Goal: Task Accomplishment & Management: Manage account settings

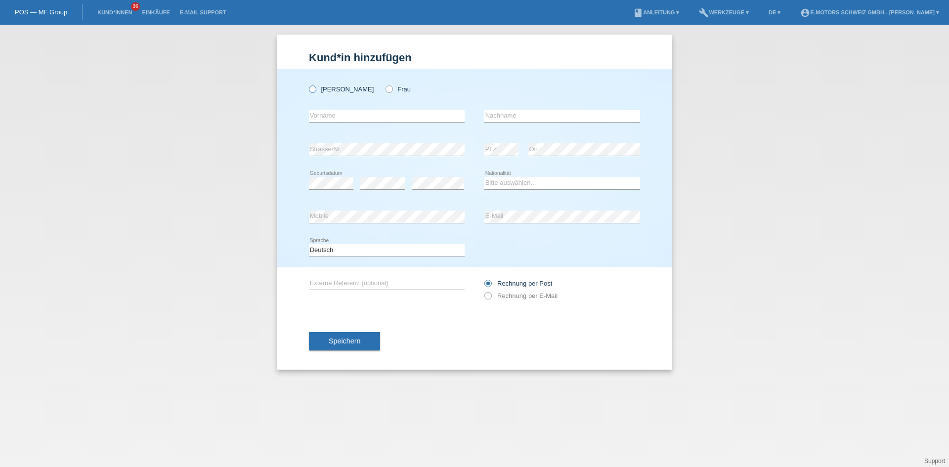
click at [307, 84] on icon at bounding box center [307, 84] width 0 height 0
click at [312, 90] on input "Herr" at bounding box center [312, 89] width 6 height 6
radio input "true"
click at [157, 14] on link "Einkäufe" at bounding box center [156, 12] width 38 height 6
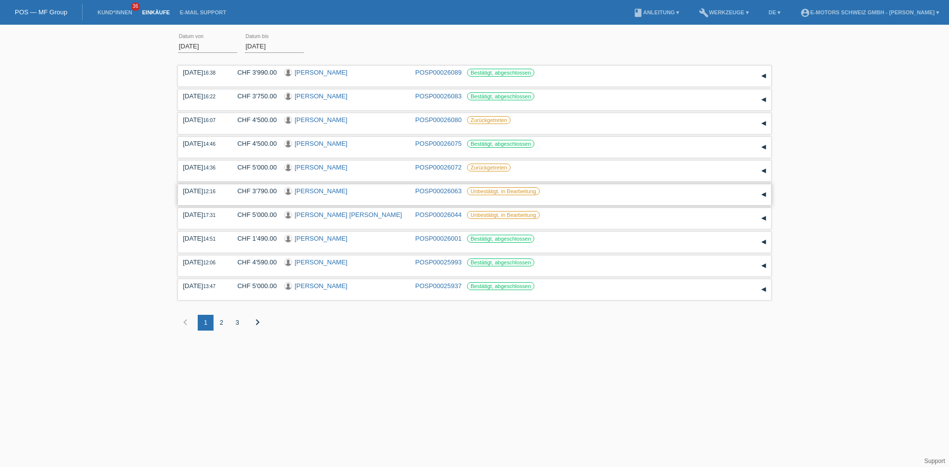
click at [321, 192] on link "[PERSON_NAME]" at bounding box center [321, 190] width 53 height 7
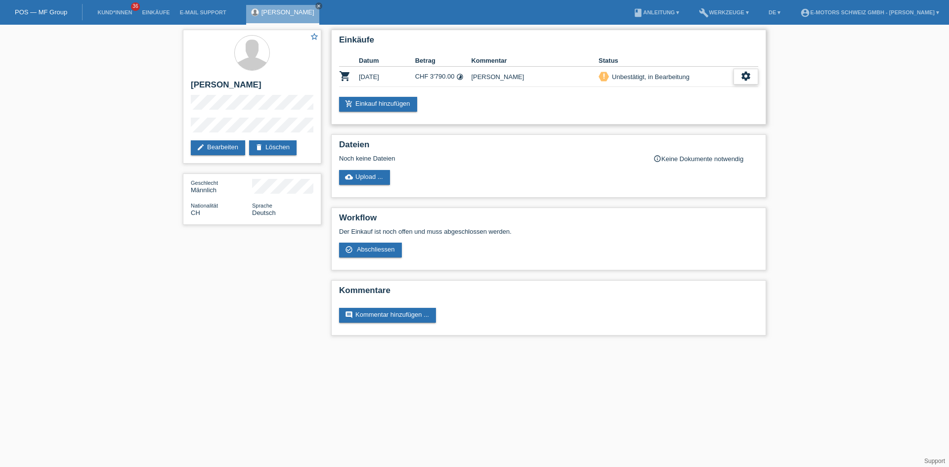
click at [743, 82] on div "settings" at bounding box center [746, 77] width 25 height 16
click at [658, 126] on span "Abschliessen" at bounding box center [667, 122] width 41 height 12
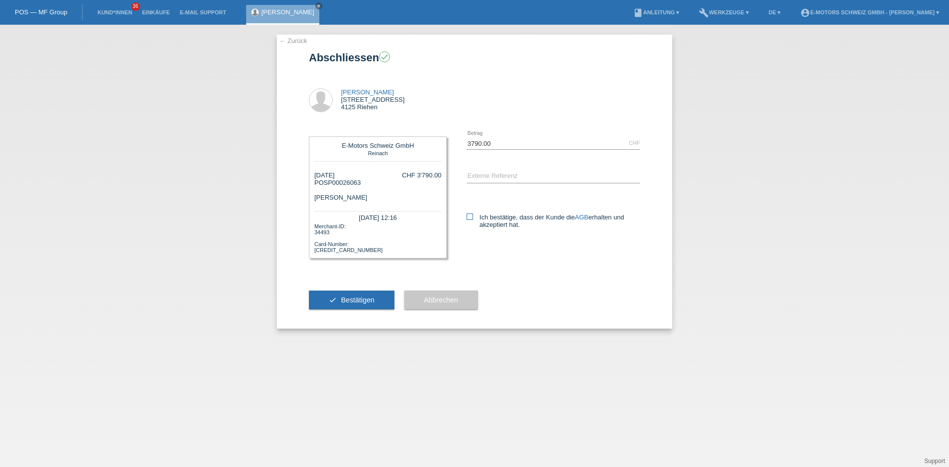
click at [467, 219] on icon at bounding box center [470, 217] width 6 height 6
click at [467, 219] on input "Ich bestätige, dass der Kunde die AGB erhalten und akzeptiert hat." at bounding box center [470, 217] width 6 height 6
checkbox input "true"
click at [366, 300] on span "Bestätigen" at bounding box center [358, 300] width 34 height 8
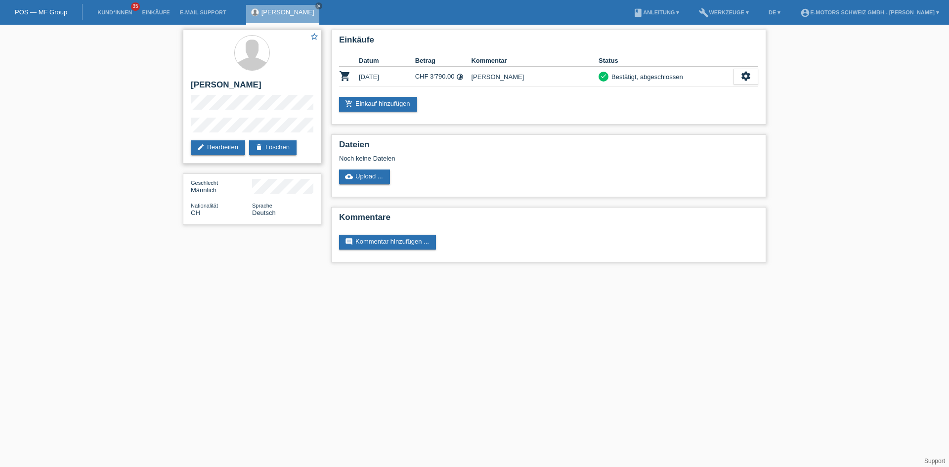
drag, startPoint x: 191, startPoint y: 84, endPoint x: 318, endPoint y: 114, distance: 130.6
click at [263, 80] on div "star_border Patrick Allenbach edit Bearbeiten delete Löschen" at bounding box center [252, 97] width 138 height 134
copy h2 "[PERSON_NAME]"
drag, startPoint x: 274, startPoint y: 93, endPoint x: 261, endPoint y: 88, distance: 14.7
click at [275, 90] on h2 "[PERSON_NAME]" at bounding box center [252, 87] width 123 height 15
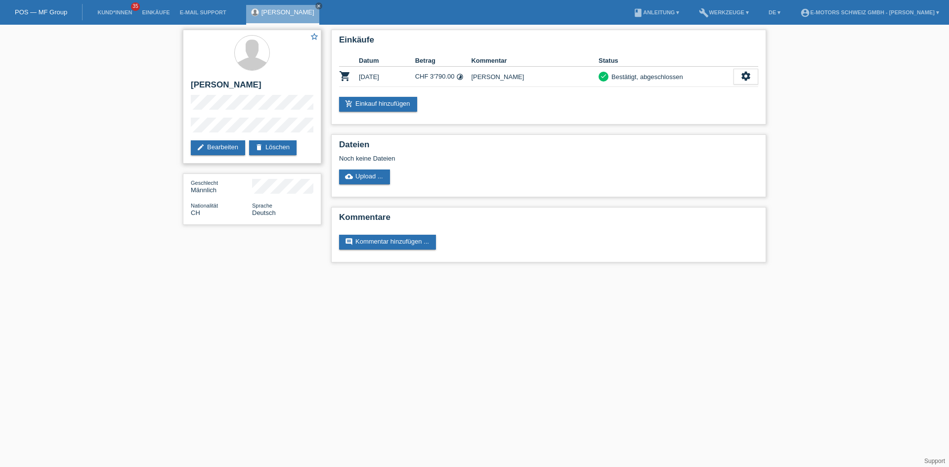
drag, startPoint x: 190, startPoint y: 85, endPoint x: 279, endPoint y: 93, distance: 89.4
click at [276, 91] on div "star_border Patrick Allenbach edit Bearbeiten delete Löschen" at bounding box center [252, 97] width 138 height 134
copy h2 "[PERSON_NAME]"
drag, startPoint x: 268, startPoint y: 86, endPoint x: 190, endPoint y: 81, distance: 78.2
click at [190, 81] on div "star_border Patrick Allenbach edit Bearbeiten delete Löschen" at bounding box center [252, 97] width 138 height 134
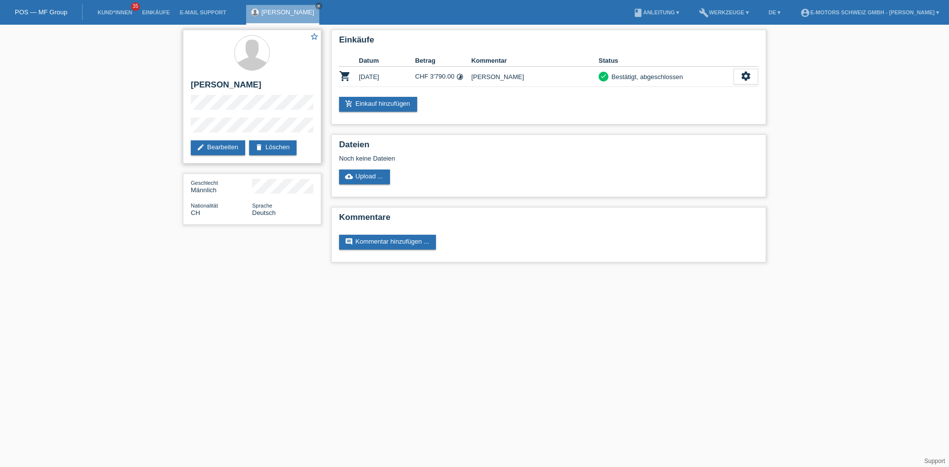
copy h2 "[PERSON_NAME]"
click at [285, 190] on div "Geschlecht Männlich" at bounding box center [252, 186] width 123 height 15
click at [285, 196] on div "Geschlecht Männlich Nationalität CH Sprache Deutsch" at bounding box center [252, 199] width 138 height 51
click at [252, 189] on div "Geschlecht Männlich" at bounding box center [221, 186] width 61 height 15
click at [282, 130] on div "star_border Patrick Allenbach edit Bearbeiten delete Löschen" at bounding box center [252, 97] width 138 height 134
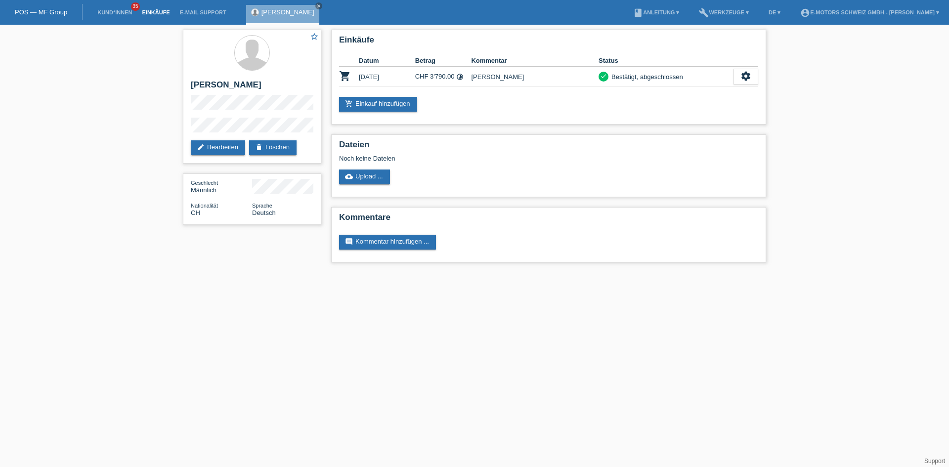
click at [154, 14] on link "Einkäufe" at bounding box center [156, 12] width 38 height 6
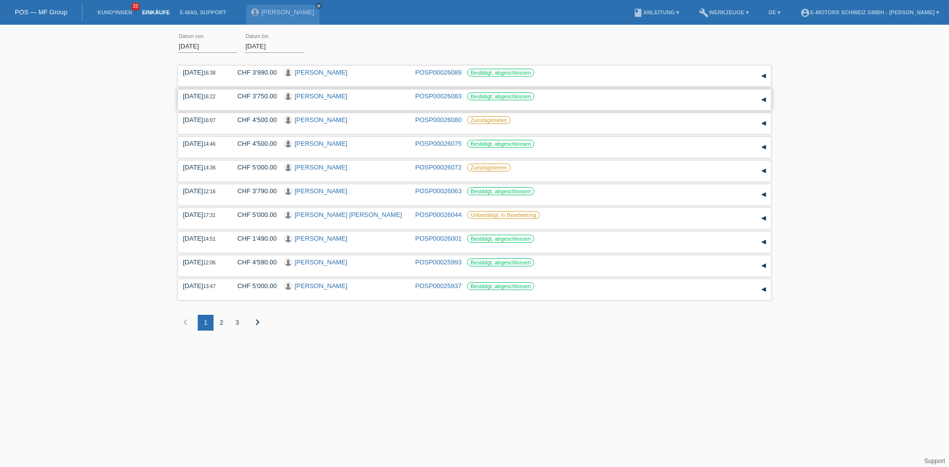
click at [325, 97] on link "[PERSON_NAME]" at bounding box center [321, 95] width 53 height 7
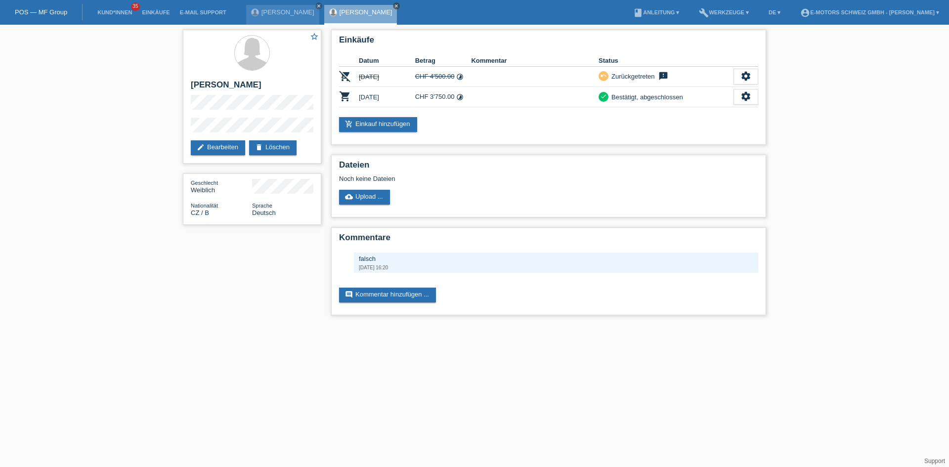
click at [394, 4] on icon "close" at bounding box center [396, 5] width 5 height 5
click at [316, 4] on icon "close" at bounding box center [318, 5] width 5 height 5
click at [156, 11] on link "Einkäufe" at bounding box center [156, 12] width 38 height 6
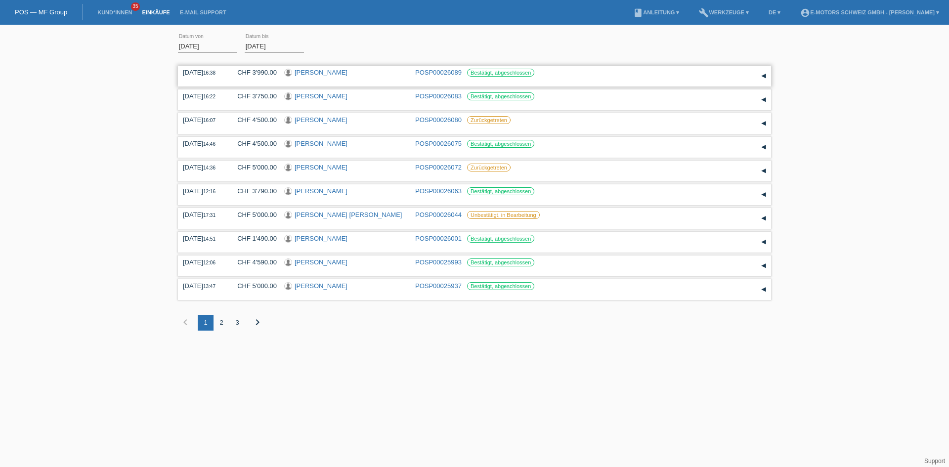
click at [329, 81] on div "13.08.2025 16:38 CHF 3'990.00 Jolanda Schweizer POSP00026089 Bestätigt, abgesch…" at bounding box center [474, 76] width 583 height 15
click at [328, 72] on link "[PERSON_NAME]" at bounding box center [321, 72] width 53 height 7
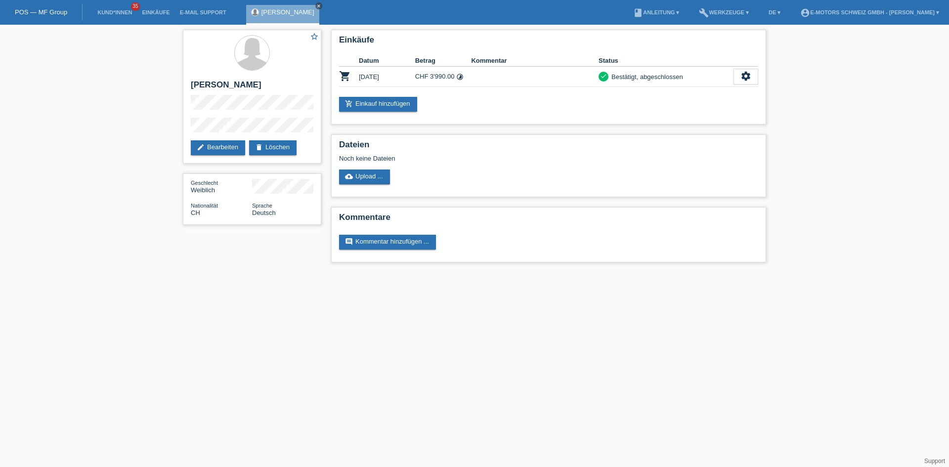
click at [318, 6] on icon "close" at bounding box center [318, 5] width 5 height 5
click at [161, 15] on li "Einkäufe" at bounding box center [156, 12] width 38 height 25
click at [160, 10] on link "Einkäufe" at bounding box center [156, 12] width 38 height 6
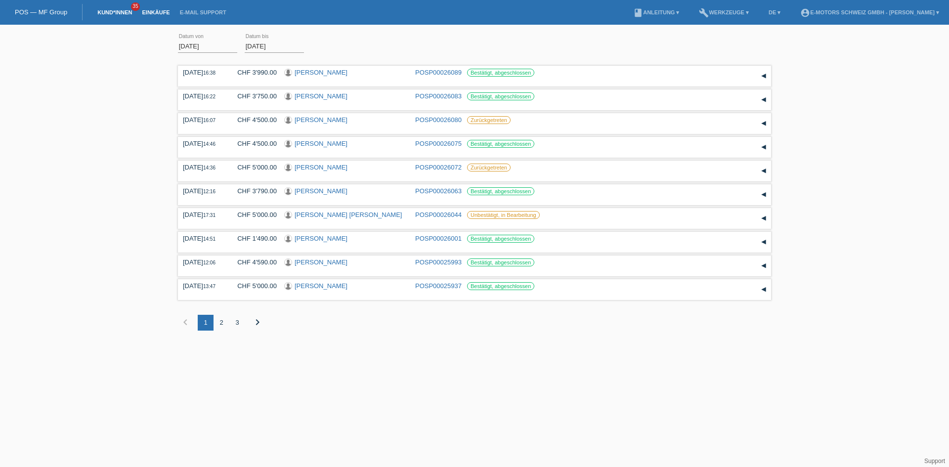
click at [120, 12] on link "Kund*innen" at bounding box center [114, 12] width 44 height 6
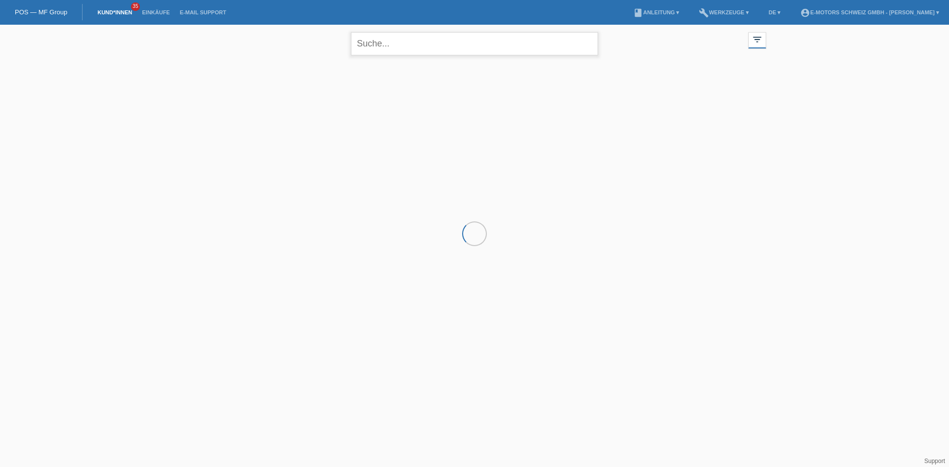
click at [424, 44] on input "text" at bounding box center [474, 43] width 247 height 23
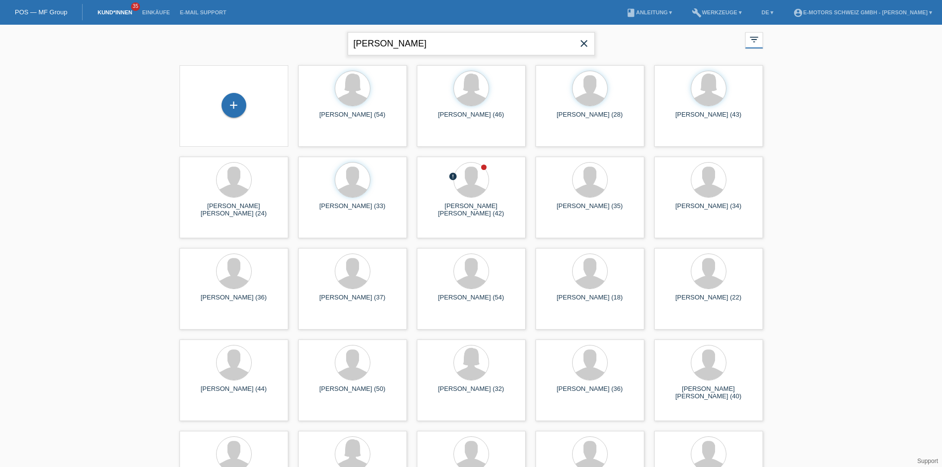
type input "[PERSON_NAME]"
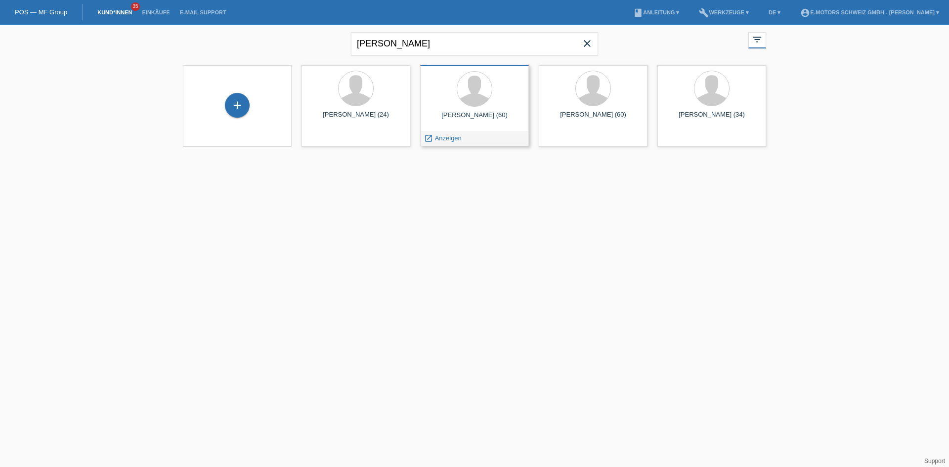
click at [441, 140] on span "Anzeigen" at bounding box center [448, 137] width 27 height 7
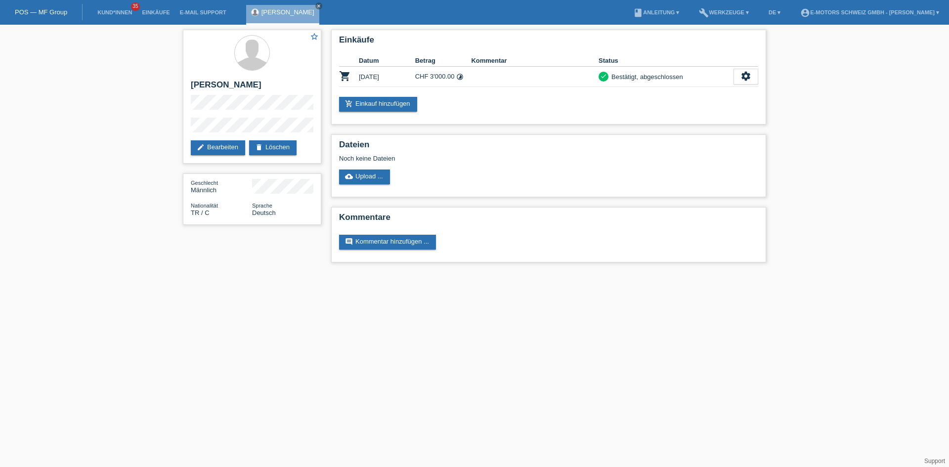
click at [152, 17] on li "Einkäufe" at bounding box center [156, 12] width 38 height 25
click at [155, 11] on link "Einkäufe" at bounding box center [156, 12] width 38 height 6
